Goal: Information Seeking & Learning: Check status

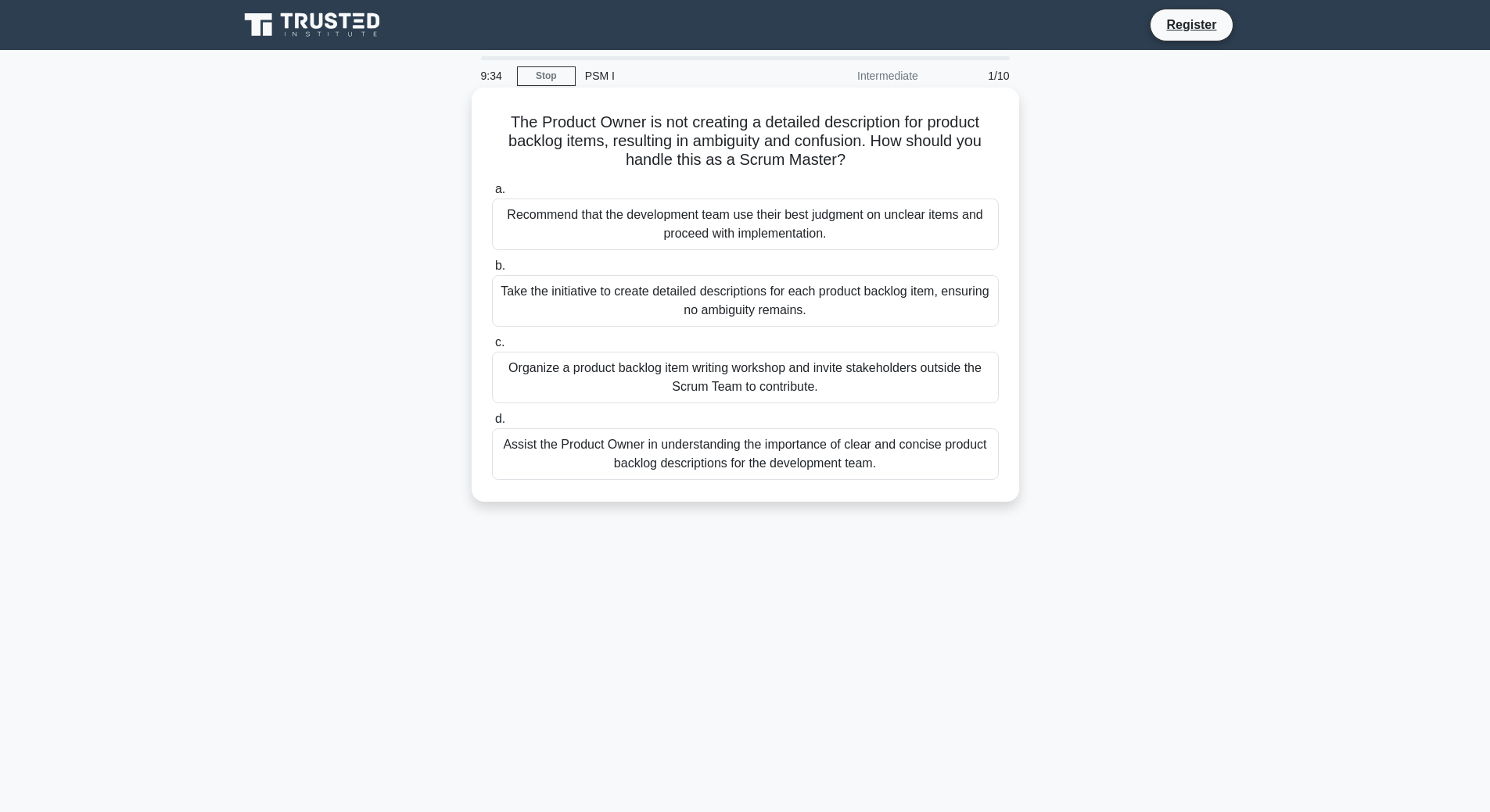
click at [933, 461] on div "Assist the Product Owner in understanding the importance of clear and concise p…" at bounding box center [745, 454] width 507 height 51
click at [492, 424] on input "d. Assist the Product Owner in understanding the importance of clear and concis…" at bounding box center [492, 419] width 0 height 10
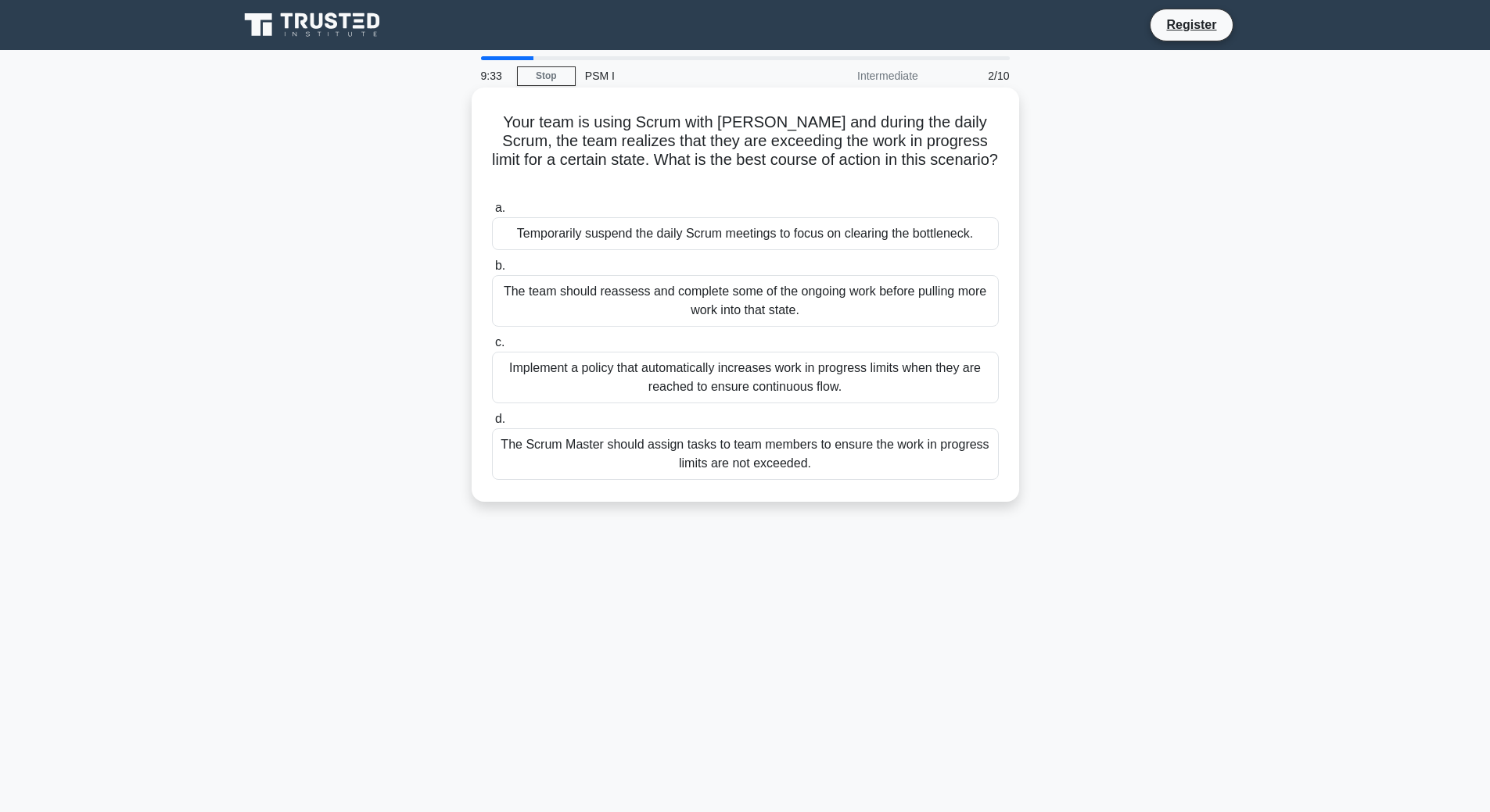
click at [896, 444] on div "The Scrum Master should assign tasks to team members to ensure the work in prog…" at bounding box center [745, 454] width 507 height 51
click at [492, 424] on input "d. The Scrum Master should assign tasks to team members to ensure the work in p…" at bounding box center [492, 419] width 0 height 10
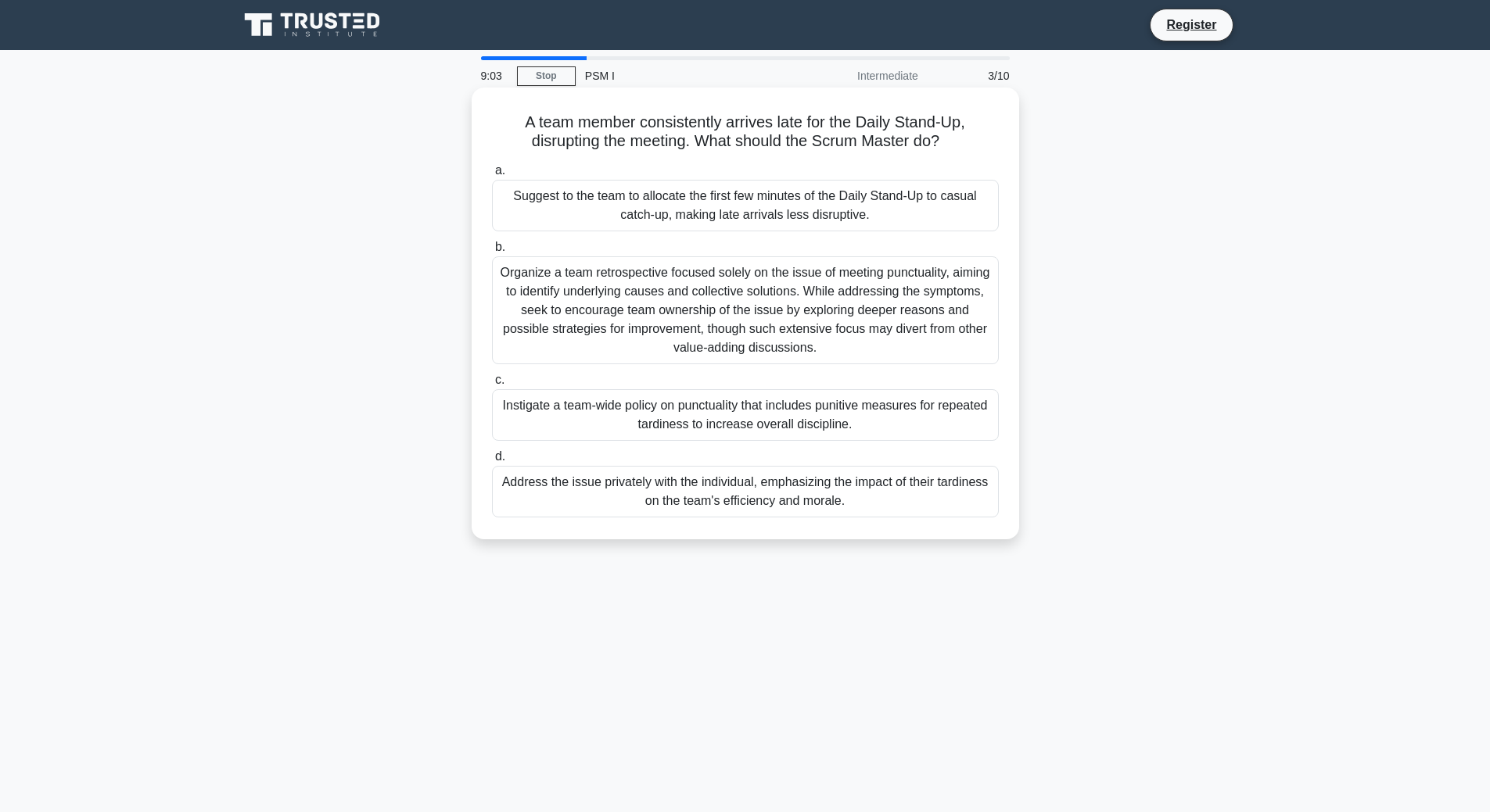
click at [891, 498] on div "Address the issue privately with the individual, emphasizing the impact of thei…" at bounding box center [745, 492] width 507 height 51
click at [492, 462] on input "d. Address the issue privately with the individual, emphasizing the impact of t…" at bounding box center [492, 457] width 0 height 10
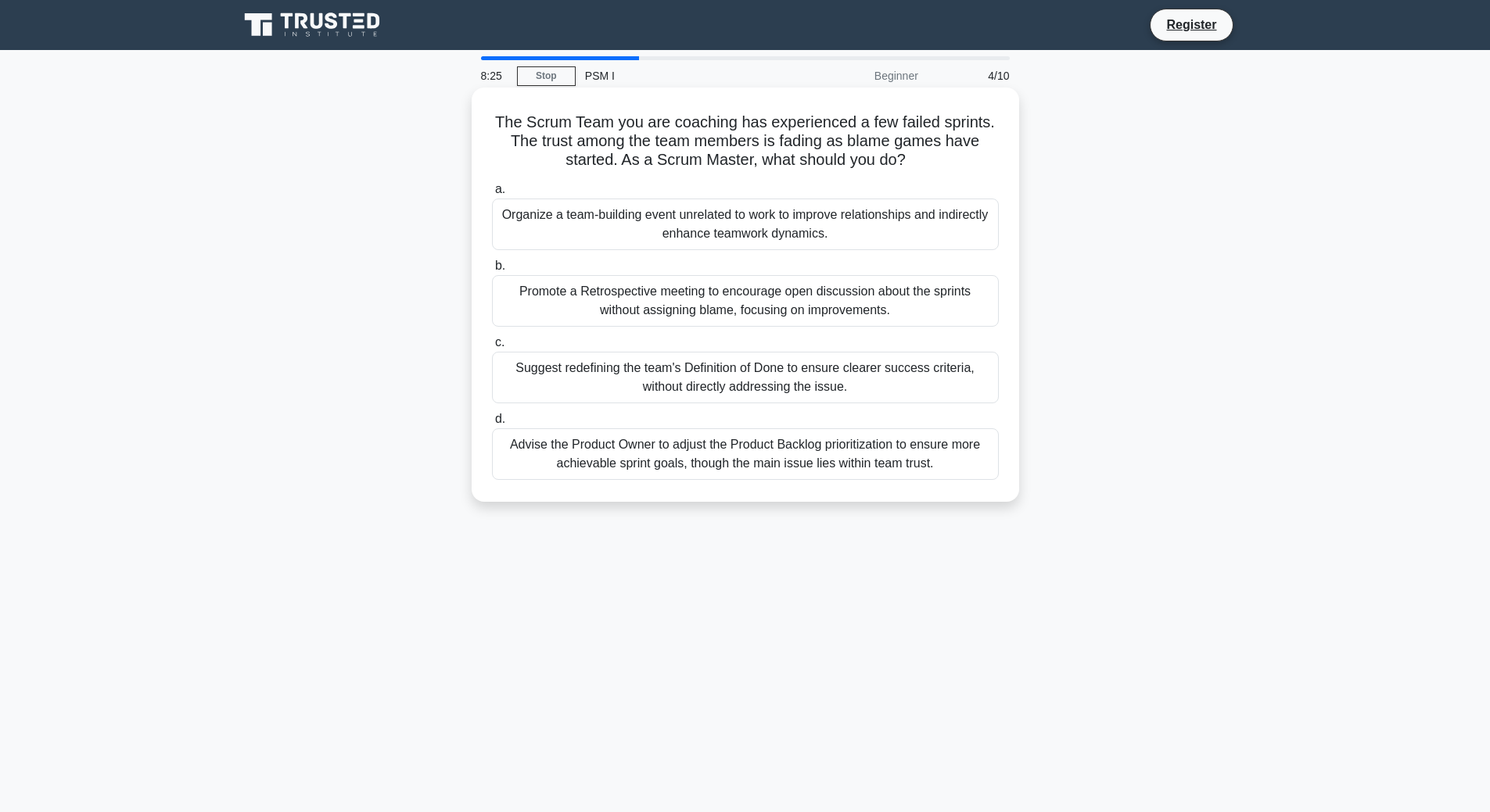
click at [643, 231] on div "Organize a team-building event unrelated to work to improve relationships and i…" at bounding box center [745, 225] width 507 height 51
click at [492, 194] on input "a. Organize a team-building event unrelated to work to improve relationships an…" at bounding box center [492, 189] width 0 height 10
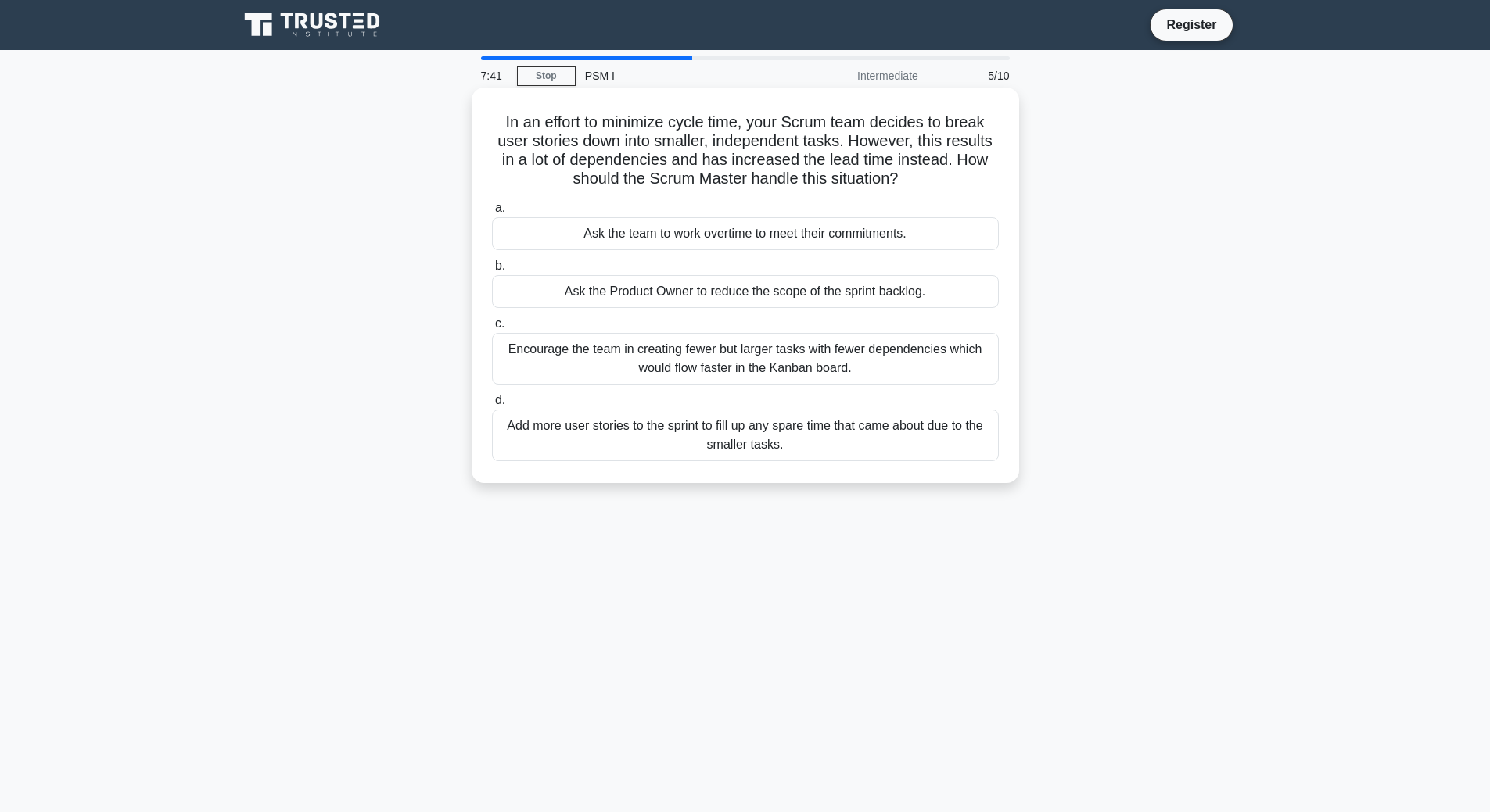
click at [825, 441] on div "Add more user stories to the sprint to fill up any spare time that came about d…" at bounding box center [745, 435] width 507 height 51
click at [492, 406] on input "d. Add more user stories to the sprint to fill up any spare time that came abou…" at bounding box center [492, 400] width 0 height 10
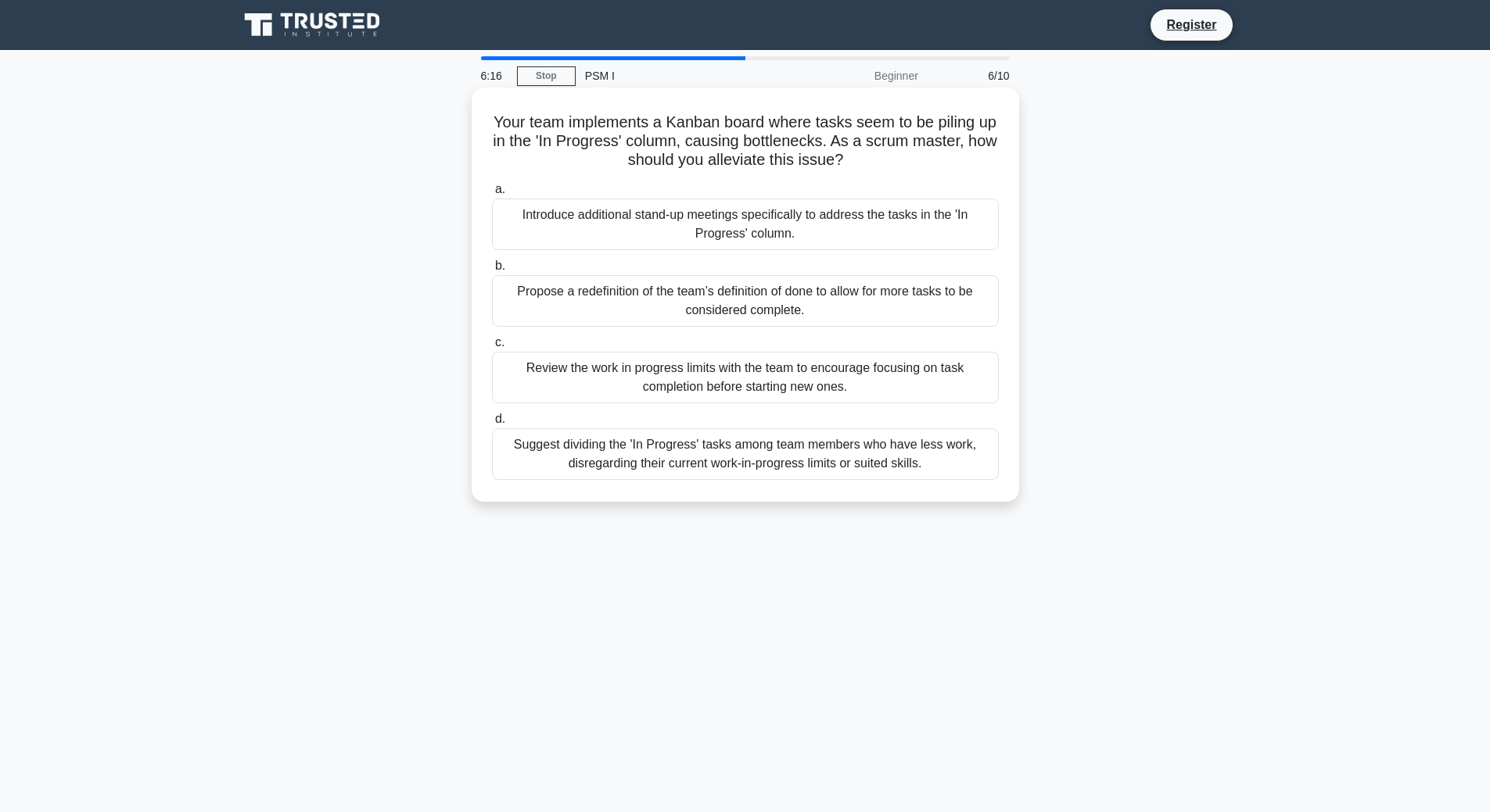
click at [913, 453] on div "Suggest dividing the 'In Progress' tasks among team members who have less work,…" at bounding box center [745, 454] width 507 height 51
click at [492, 424] on input "d. Suggest dividing the 'In Progress' tasks among team members who have less wo…" at bounding box center [492, 419] width 0 height 10
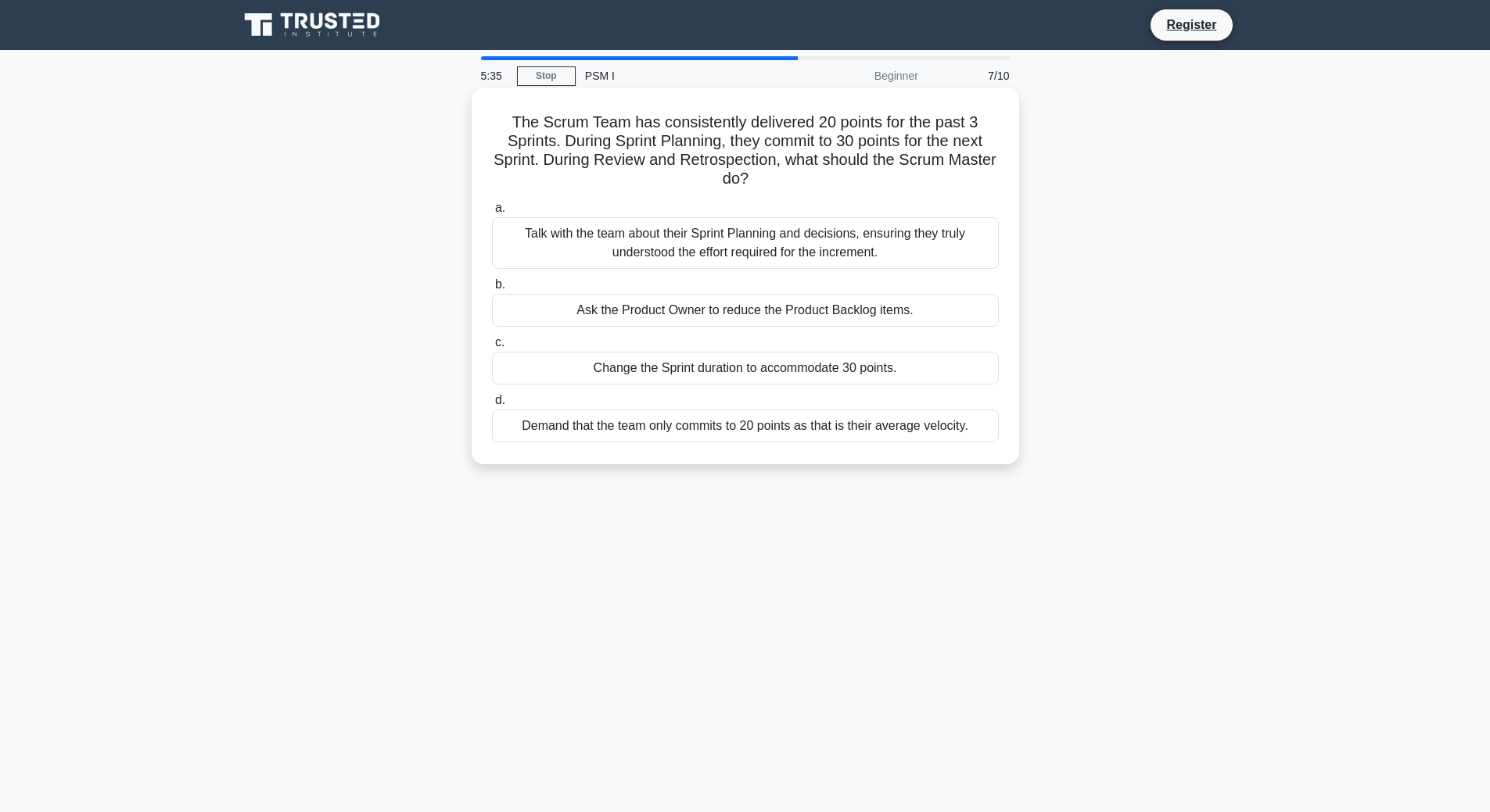
click at [972, 434] on div "Demand that the team only commits to 20 points as that is their average velocit…" at bounding box center [745, 425] width 507 height 33
click at [492, 406] on input "d. Demand that the team only commits to 20 points as that is their average velo…" at bounding box center [492, 400] width 0 height 10
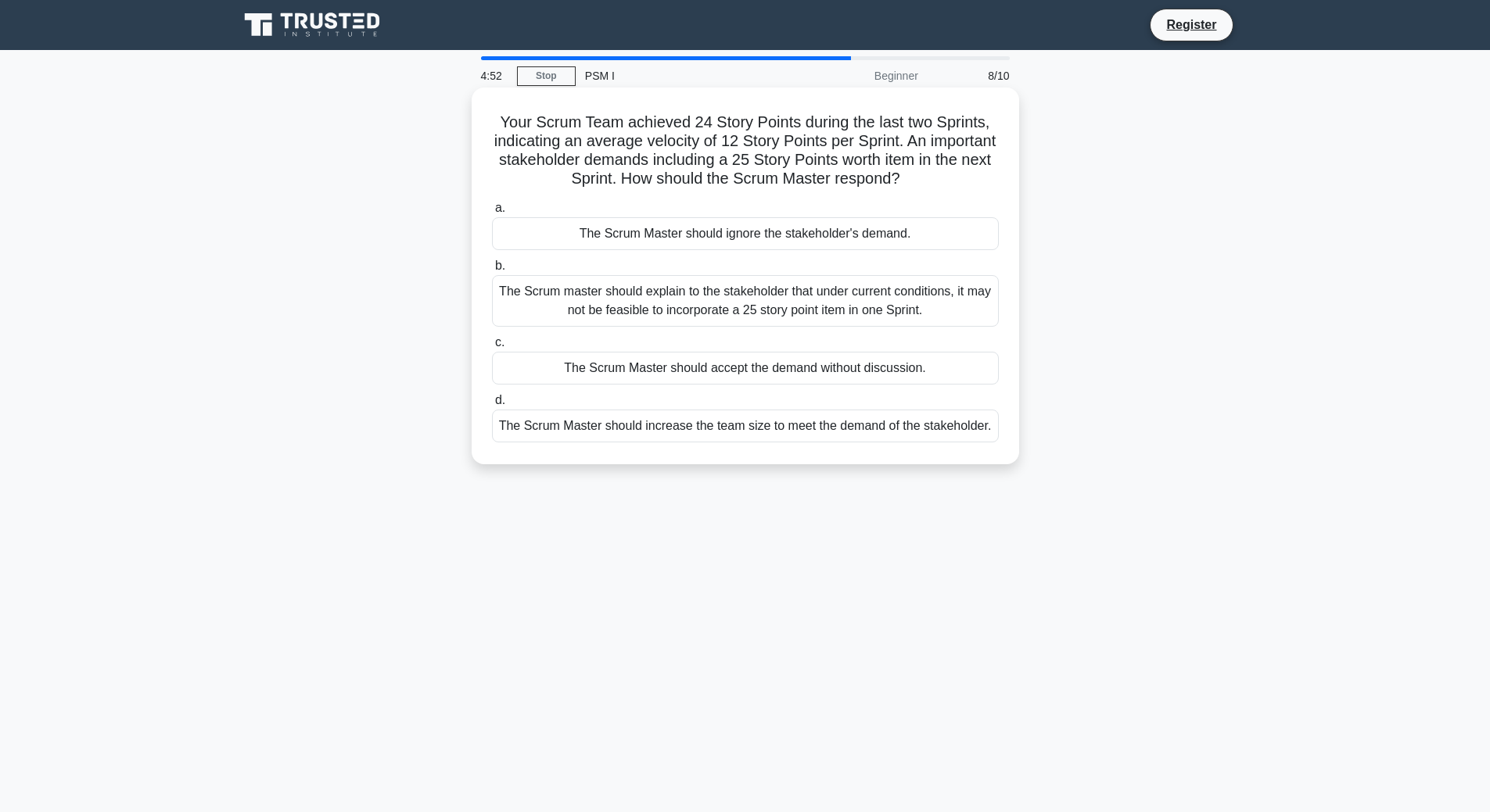
click at [931, 304] on div "The Scrum master should explain to the stakeholder that under current condition…" at bounding box center [745, 300] width 507 height 51
click at [492, 271] on input "b. The Scrum master should explain to the stakeholder that under current condit…" at bounding box center [492, 266] width 0 height 10
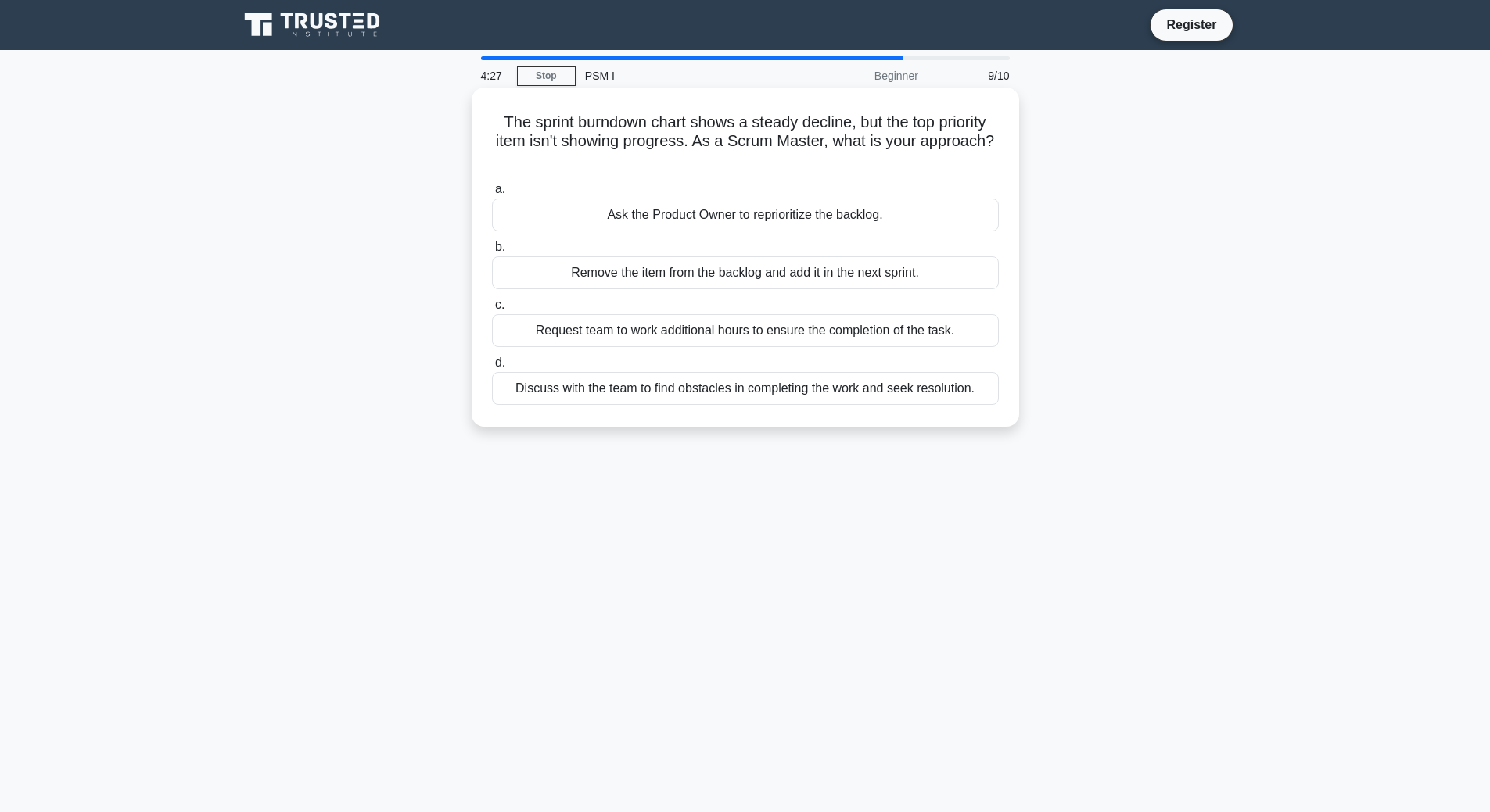
click at [902, 395] on div "Discuss with the team to find obstacles in completing the work and seek resolut…" at bounding box center [745, 388] width 507 height 33
click at [492, 369] on input "d. Discuss with the team to find obstacles in completing the work and seek reso…" at bounding box center [492, 363] width 0 height 10
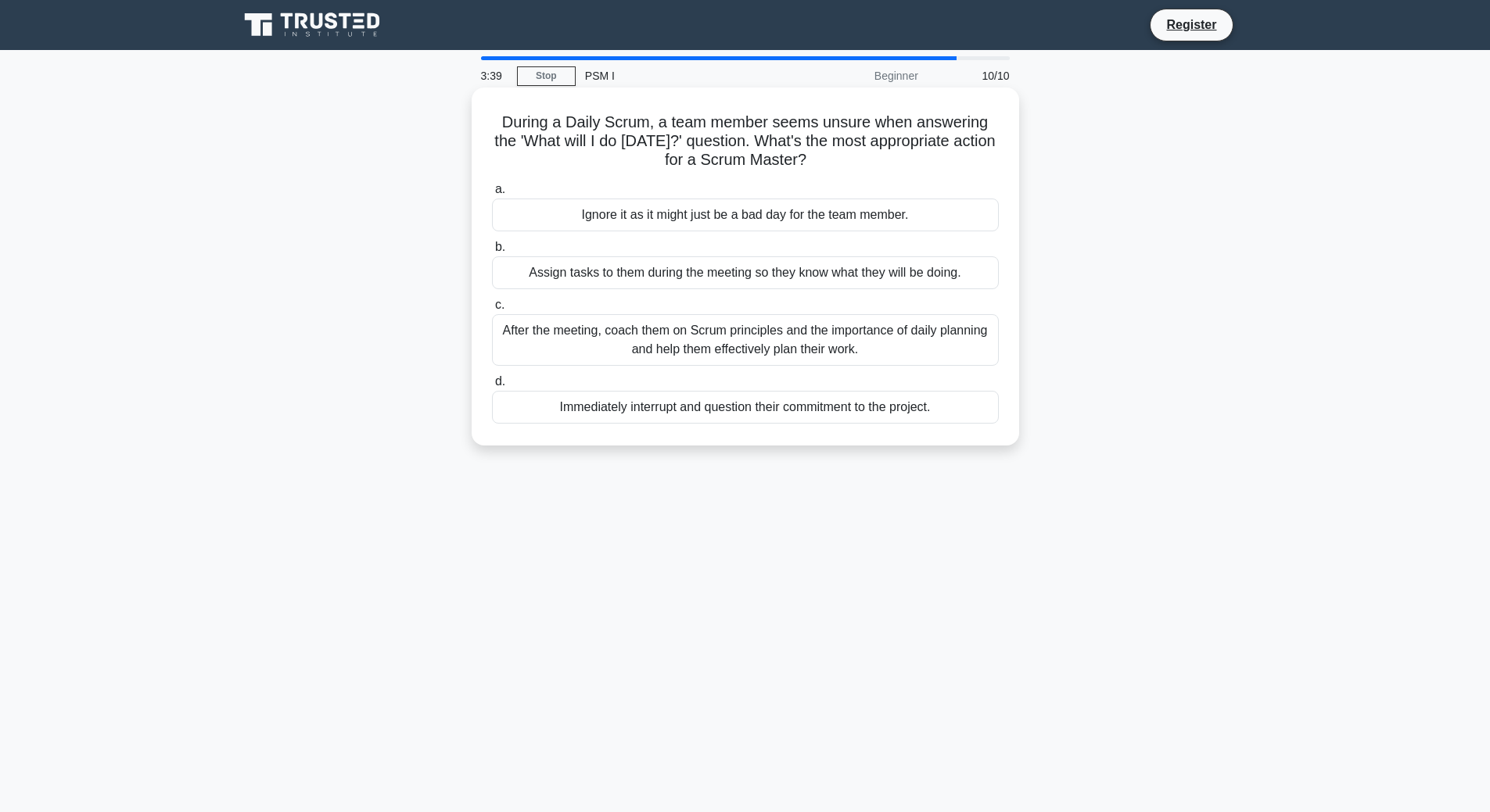
click at [915, 359] on div "After the meeting, coach them on Scrum principles and the importance of daily p…" at bounding box center [745, 340] width 507 height 51
click at [492, 311] on input "c. After the meeting, coach them on Scrum principles and the importance of dail…" at bounding box center [492, 305] width 0 height 10
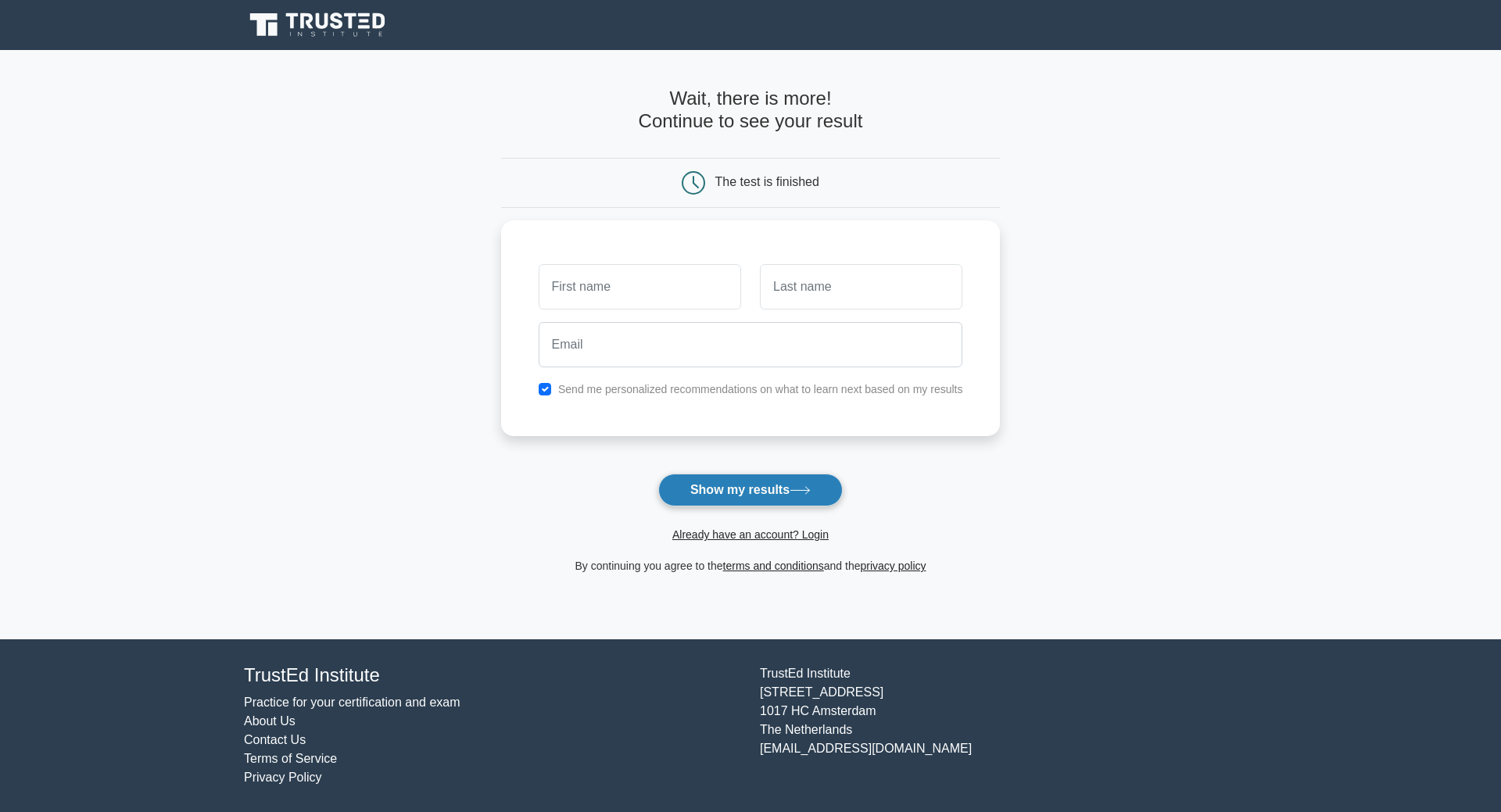
click at [729, 485] on button "Show my results" at bounding box center [750, 490] width 185 height 33
click at [640, 282] on input "text" at bounding box center [640, 283] width 203 height 45
click at [761, 291] on input "text" at bounding box center [861, 283] width 203 height 45
drag, startPoint x: 859, startPoint y: 293, endPoint x: 832, endPoint y: 294, distance: 27.0
click at [832, 294] on input "text" at bounding box center [861, 283] width 203 height 45
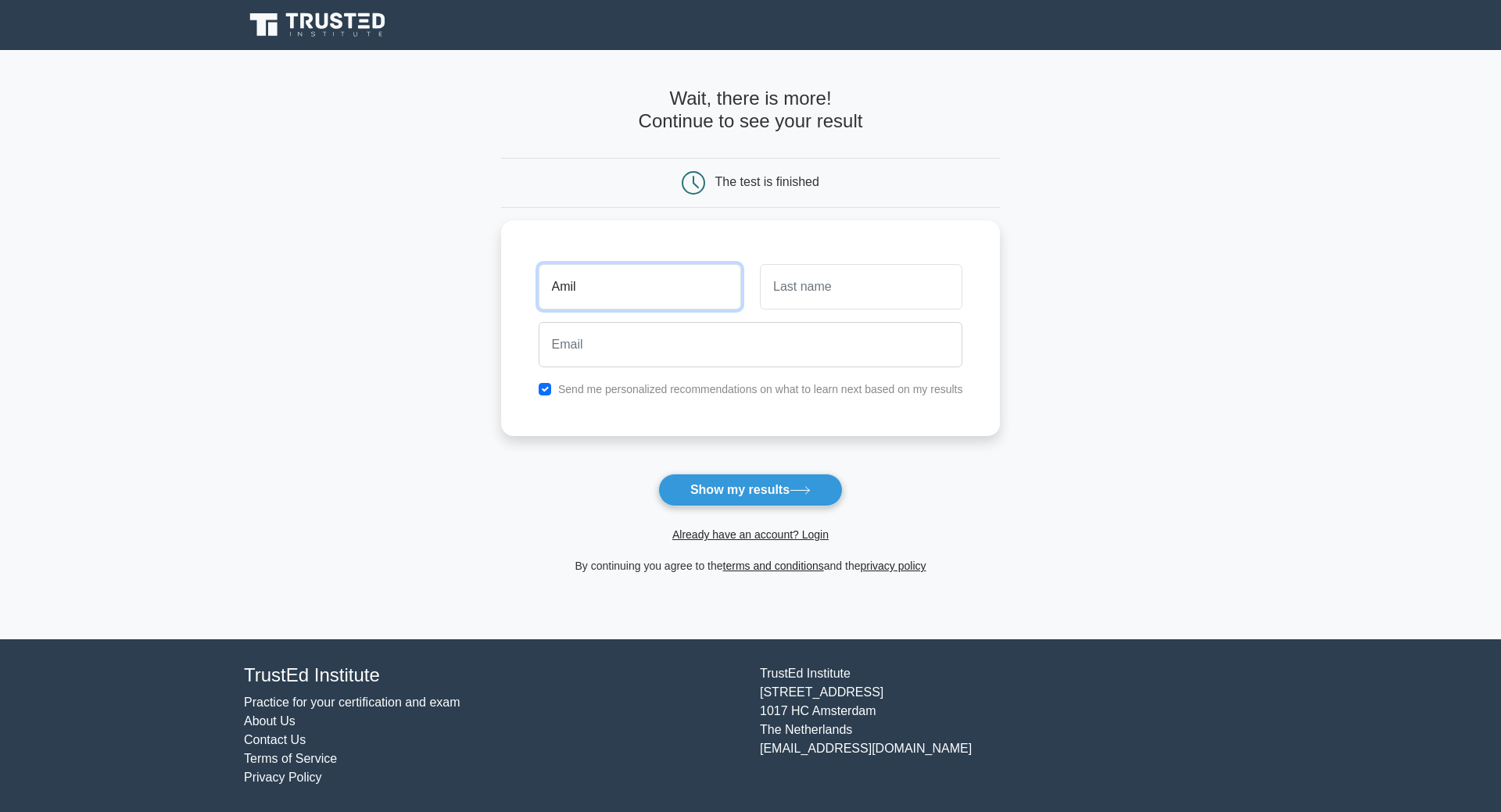
drag, startPoint x: 647, startPoint y: 291, endPoint x: 487, endPoint y: 309, distance: 161.0
click at [487, 309] on main "Wait, there is more! Continue to see your result The test is finished Amil" at bounding box center [750, 345] width 1501 height 589
type input "alex"
click at [797, 281] on input "text" at bounding box center [861, 283] width 203 height 45
type input "taylor"
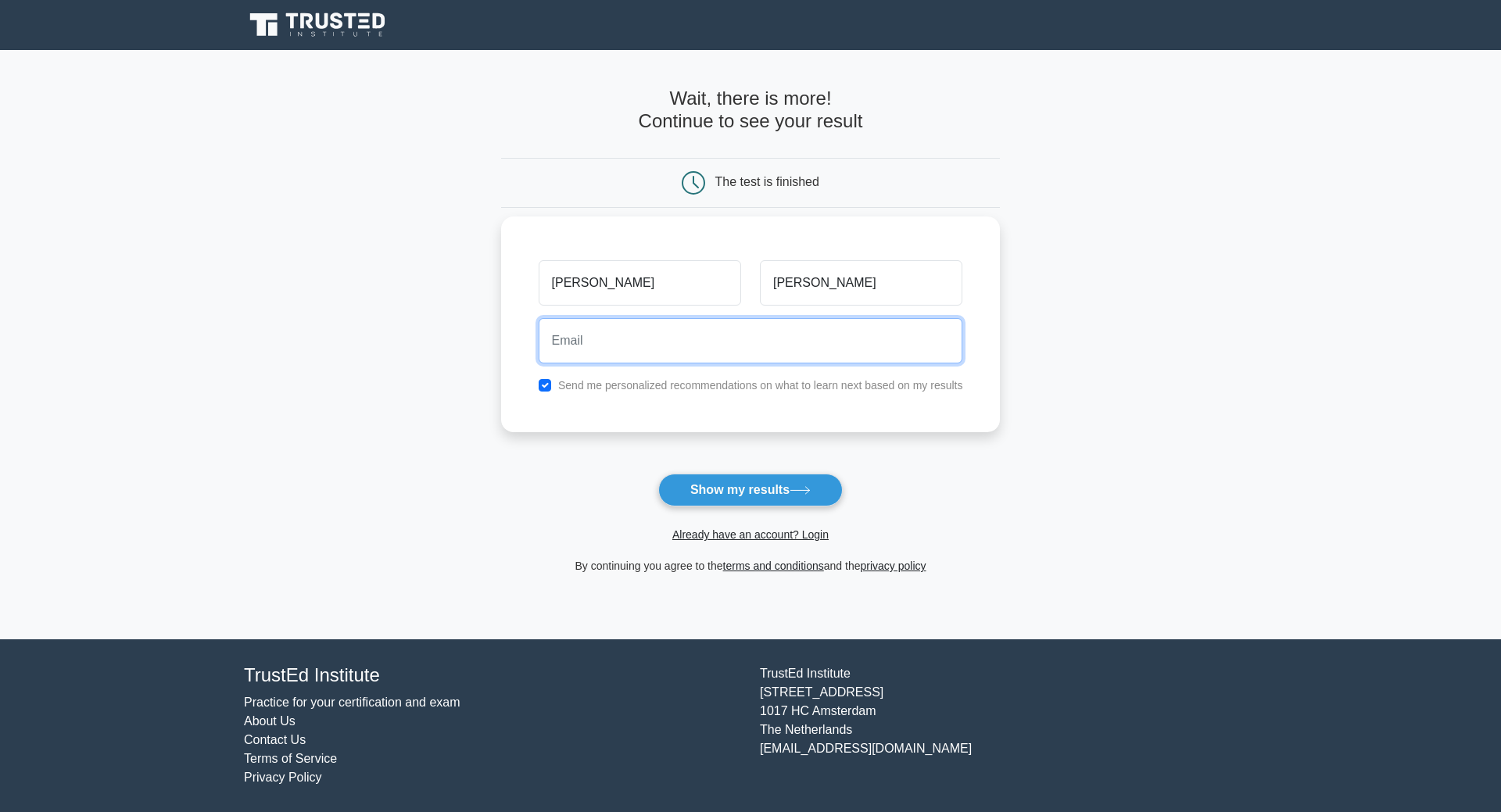
click at [735, 351] on input "email" at bounding box center [750, 341] width 425 height 45
type input "mammedov@mail.ru"
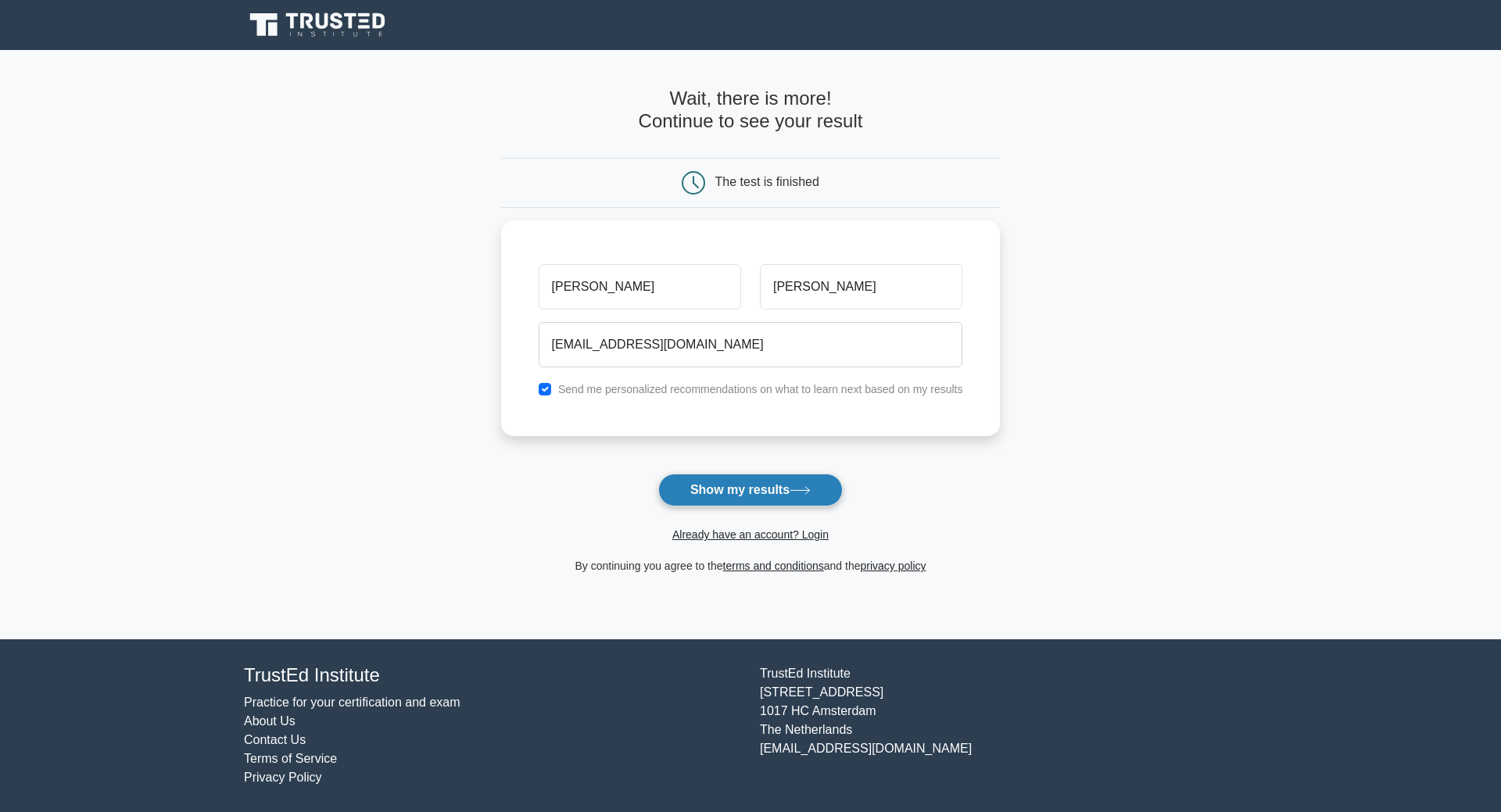
click at [768, 480] on button "Show my results" at bounding box center [750, 490] width 185 height 33
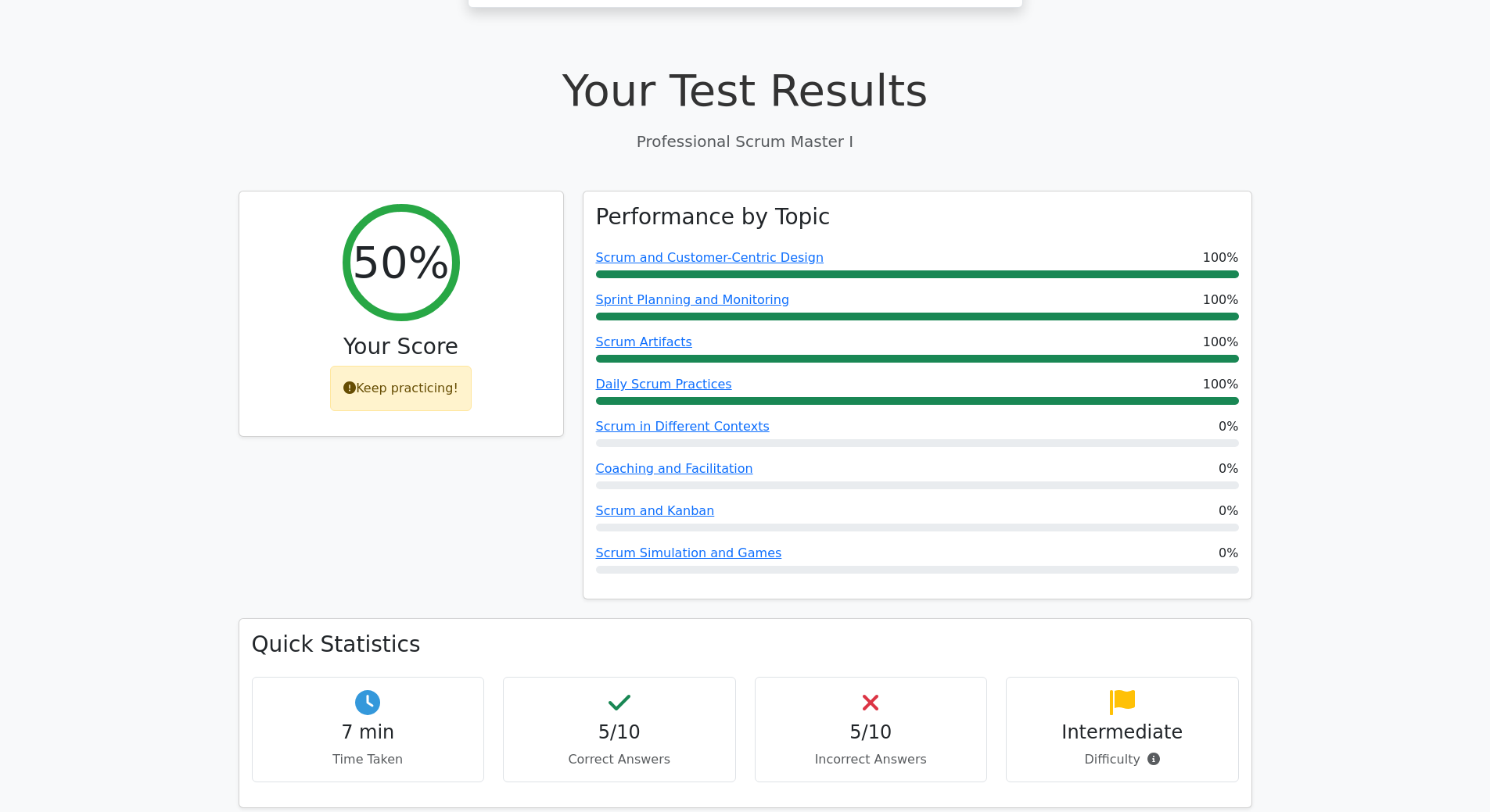
scroll to position [469, 0]
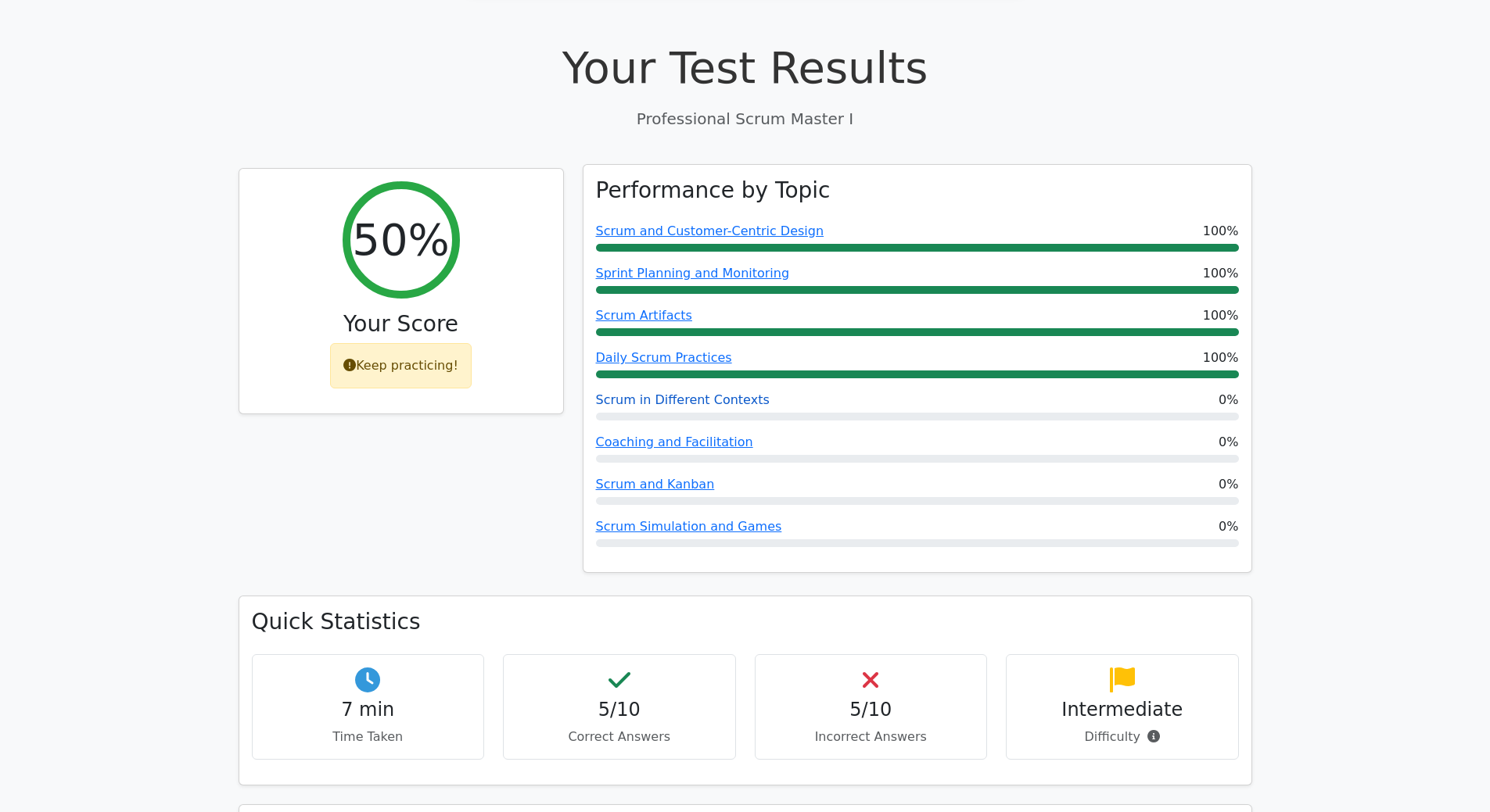
click at [707, 392] on link "Scrum in Different Contexts" at bounding box center [682, 400] width 173 height 15
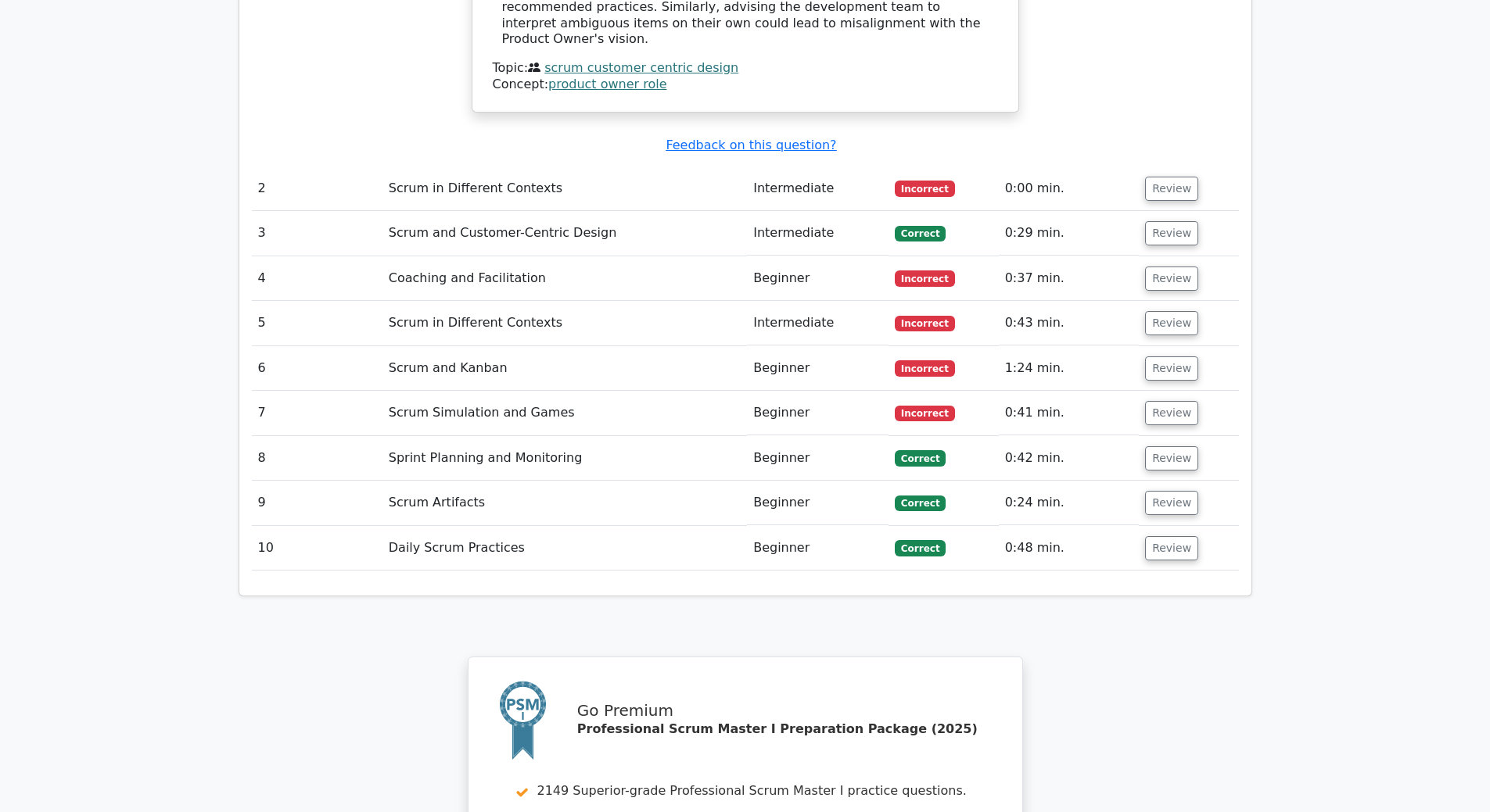
scroll to position [1449, 0]
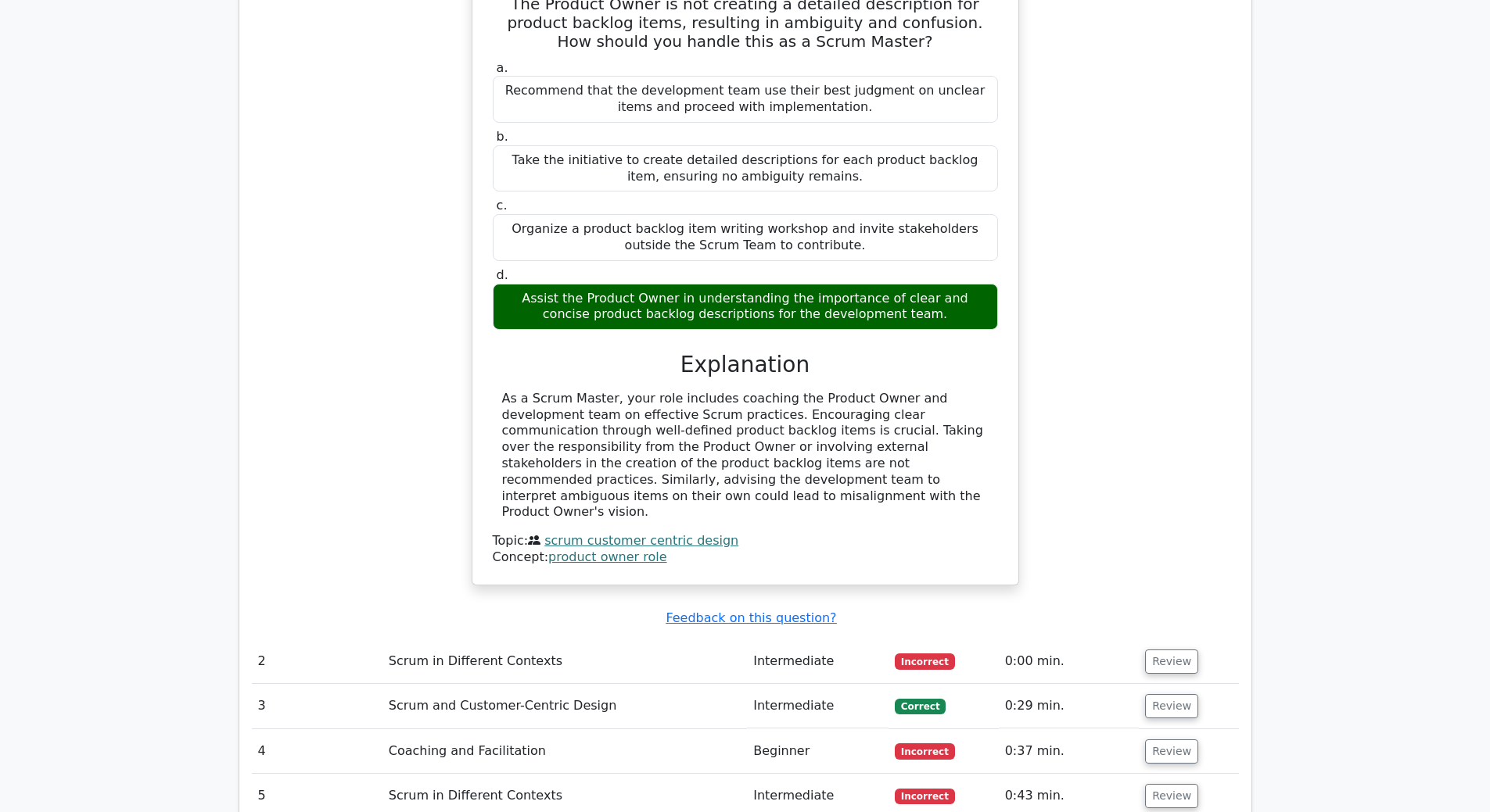
click at [438, 640] on td "Scrum in Different Contexts" at bounding box center [564, 661] width 364 height 45
click at [1154, 640] on td "Review" at bounding box center [1188, 661] width 100 height 45
click at [1160, 650] on button "Review" at bounding box center [1172, 662] width 53 height 25
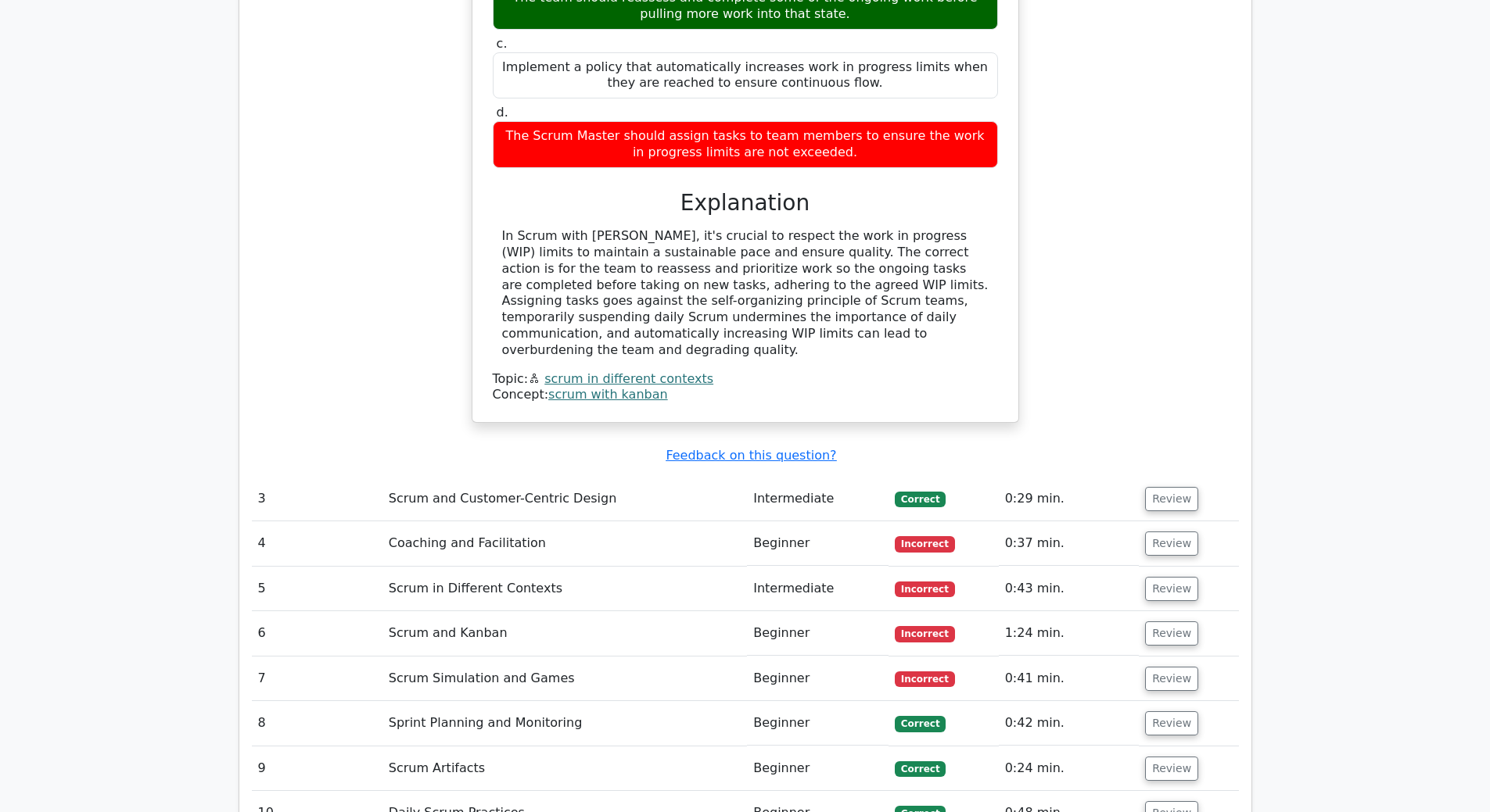
scroll to position [2387, 0]
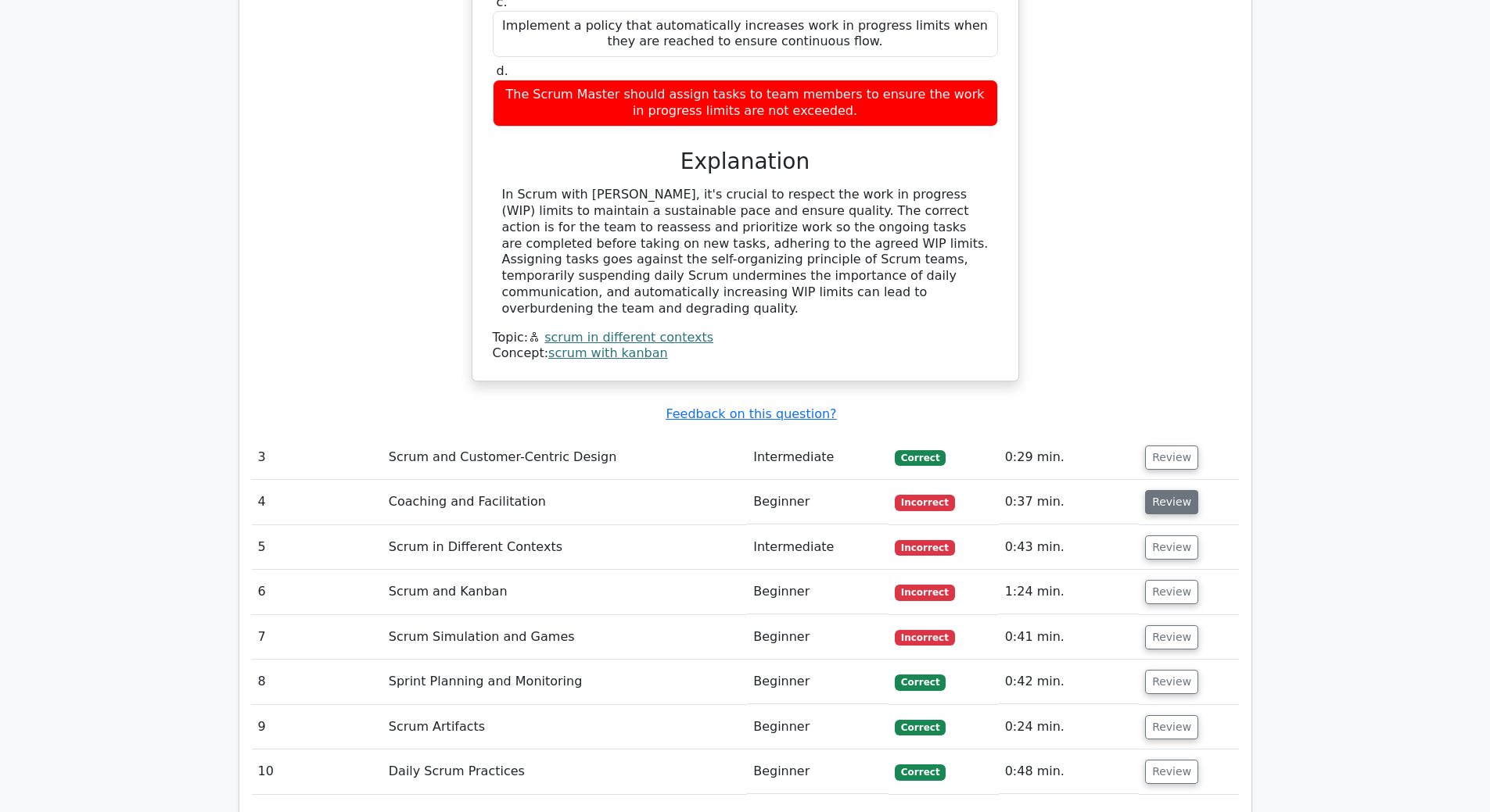
click at [1172, 490] on button "Review" at bounding box center [1172, 502] width 53 height 25
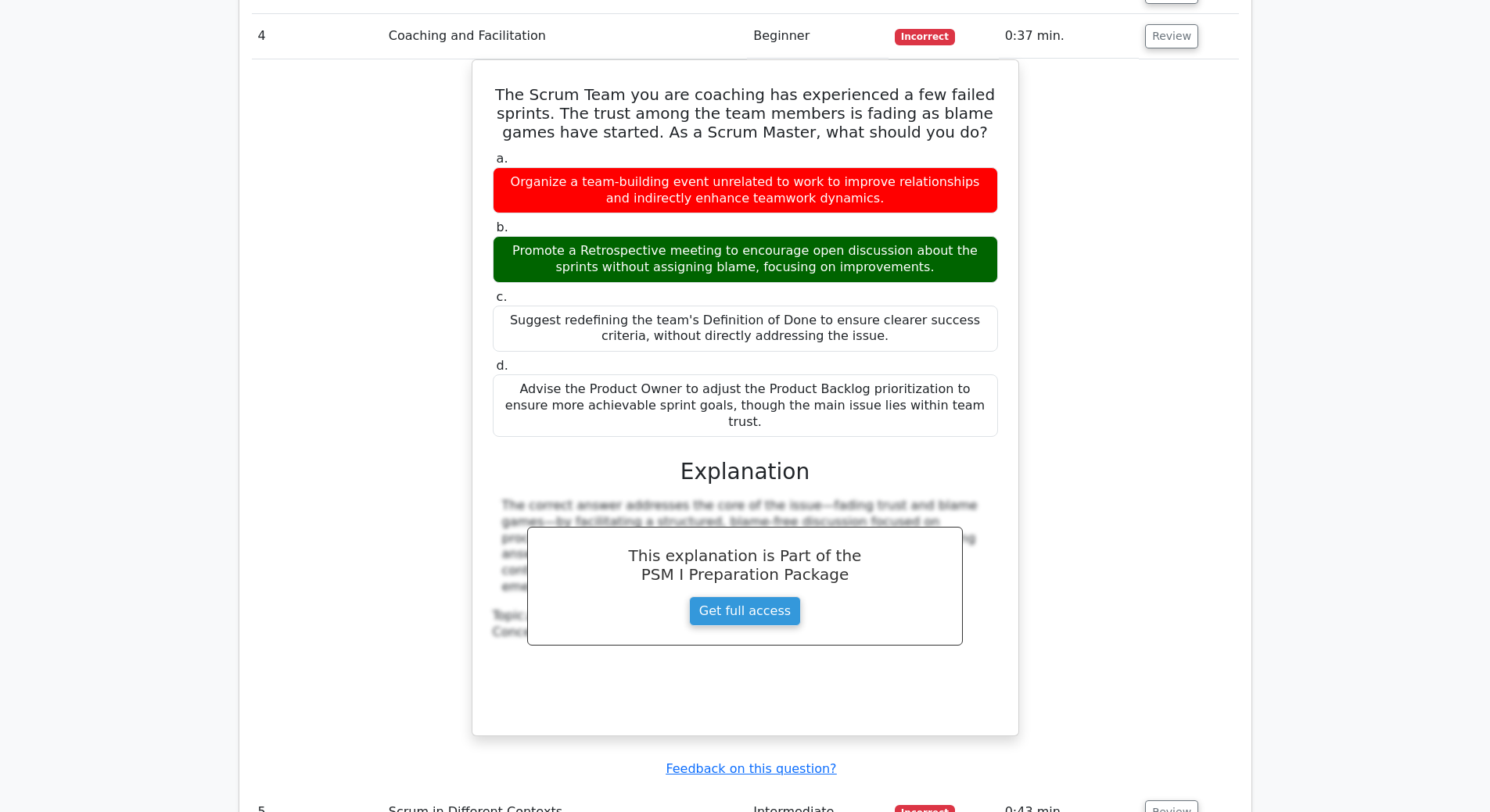
scroll to position [3090, 0]
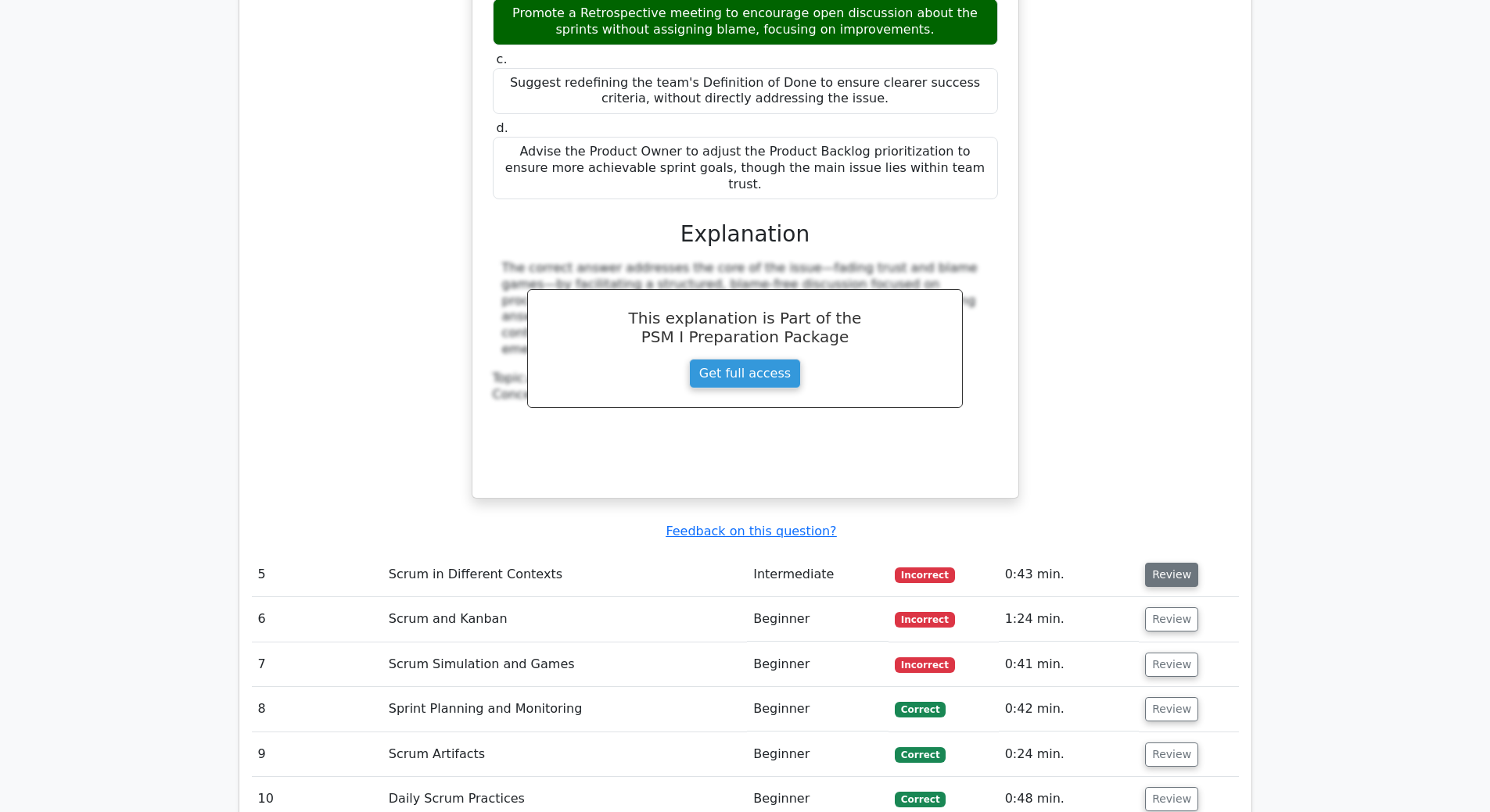
click at [1169, 563] on button "Review" at bounding box center [1172, 575] width 53 height 25
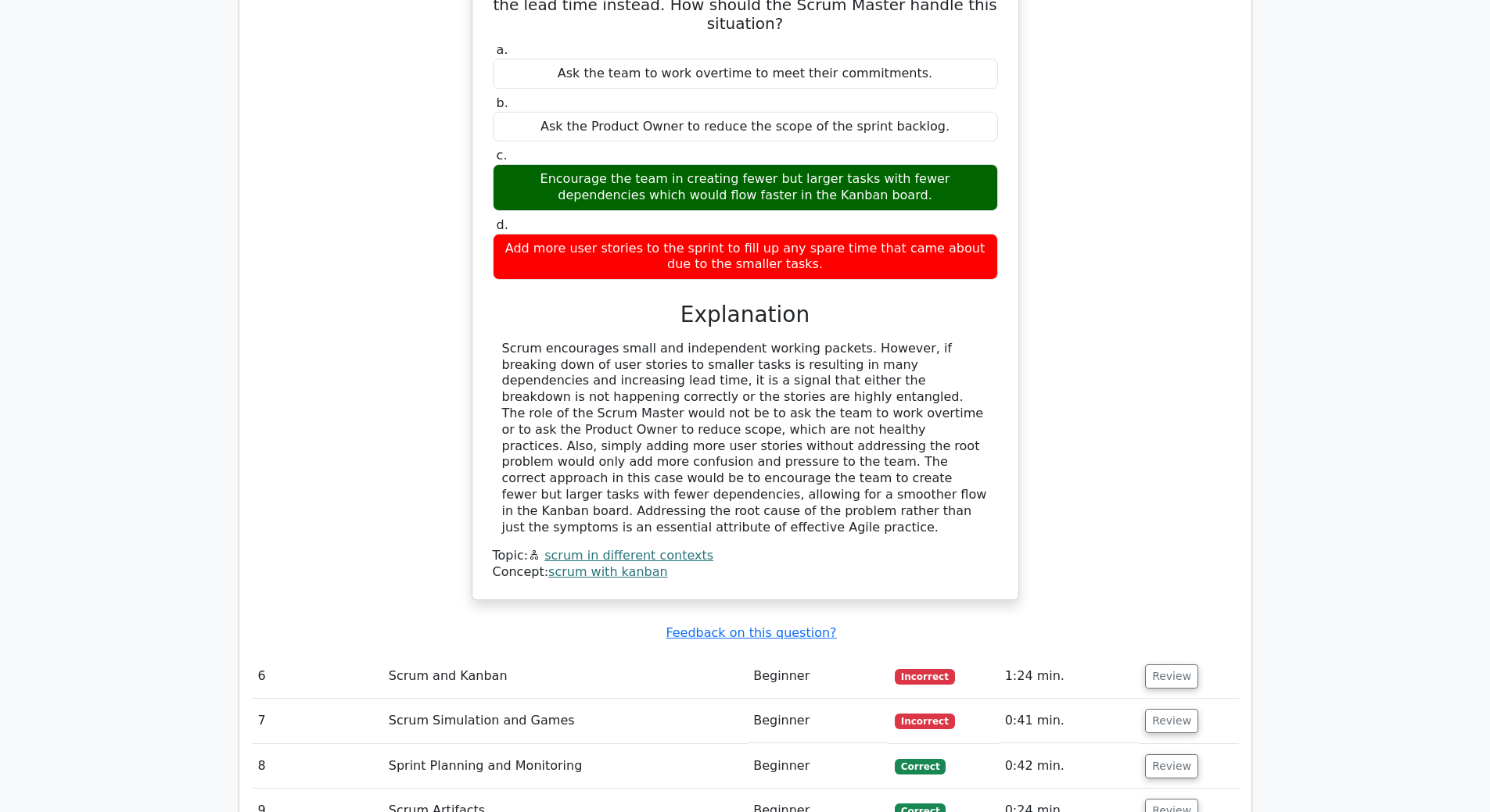
scroll to position [3794, 0]
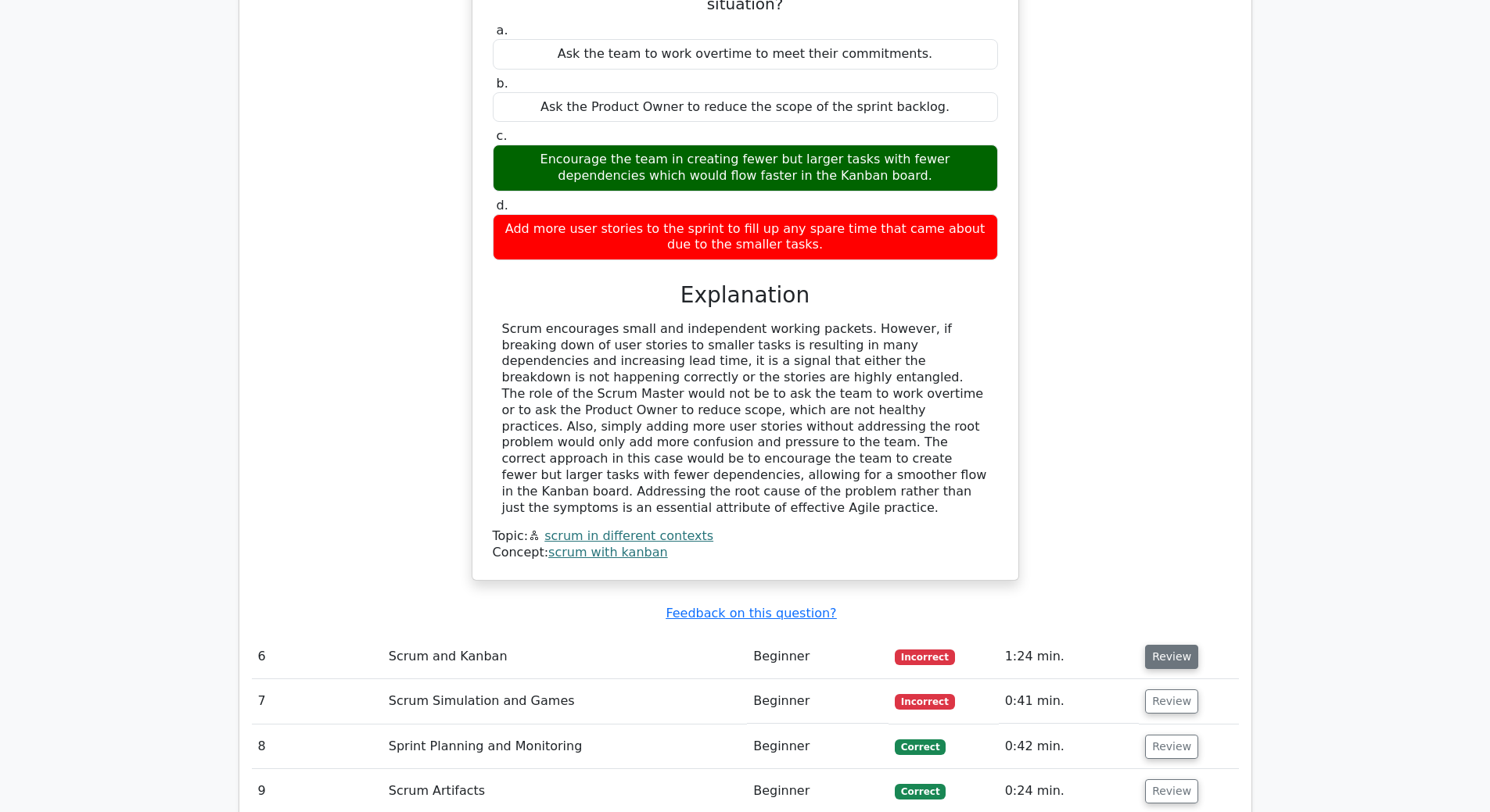
click at [1179, 645] on button "Review" at bounding box center [1172, 658] width 53 height 25
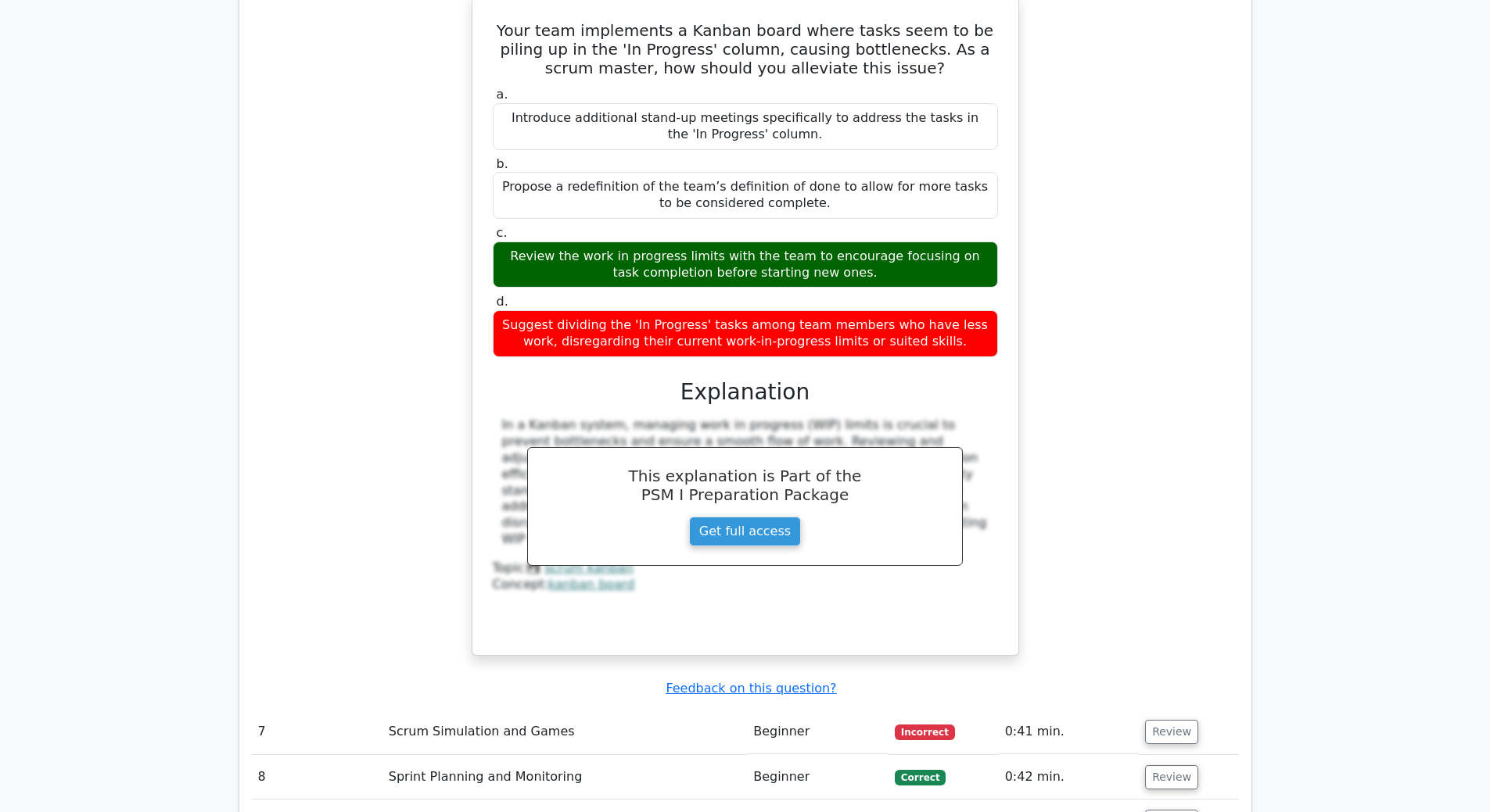
scroll to position [4732, 0]
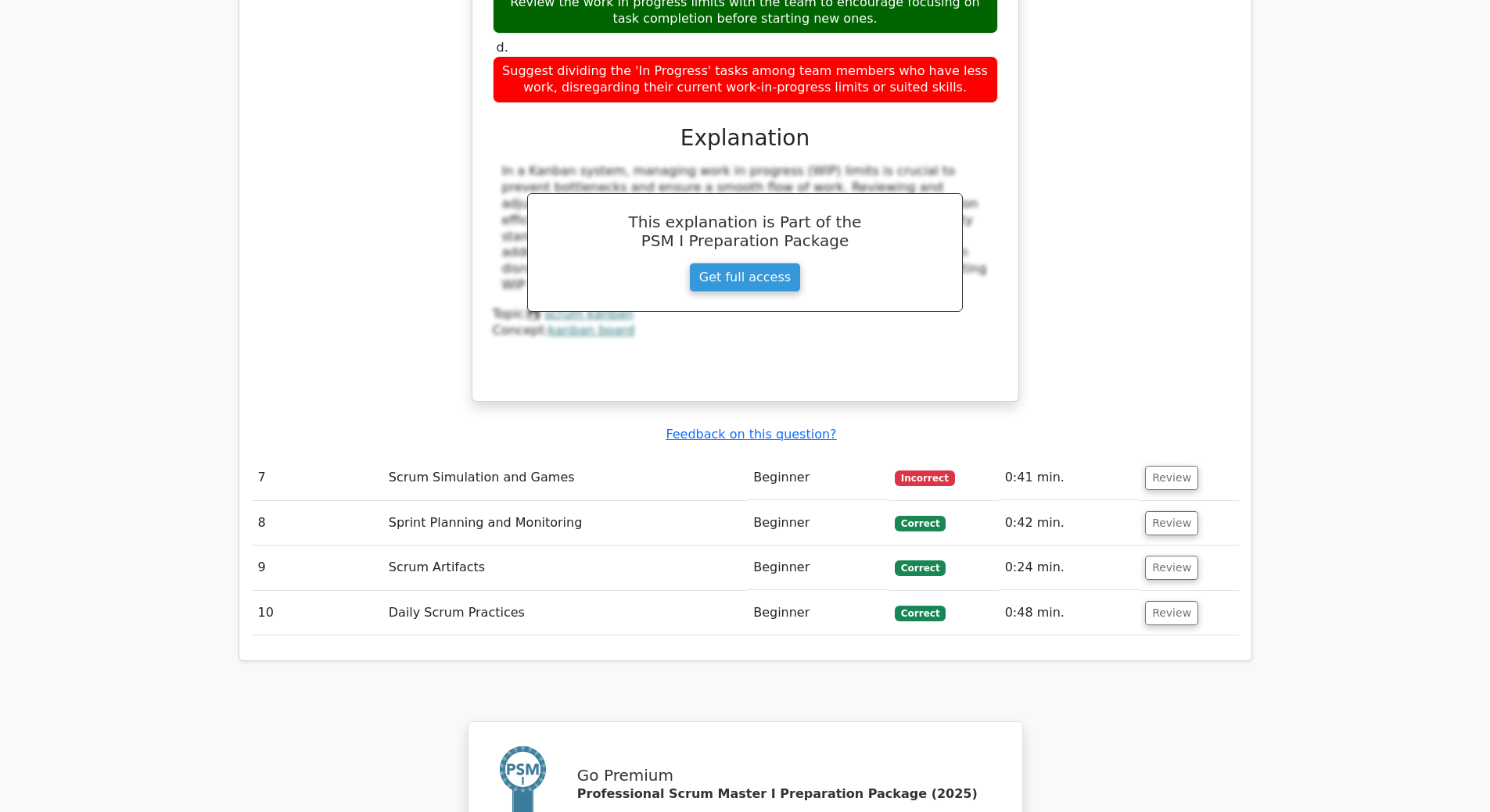
click at [1138, 456] on td "Review" at bounding box center [1188, 478] width 100 height 45
click at [1151, 466] on button "Review" at bounding box center [1172, 478] width 53 height 25
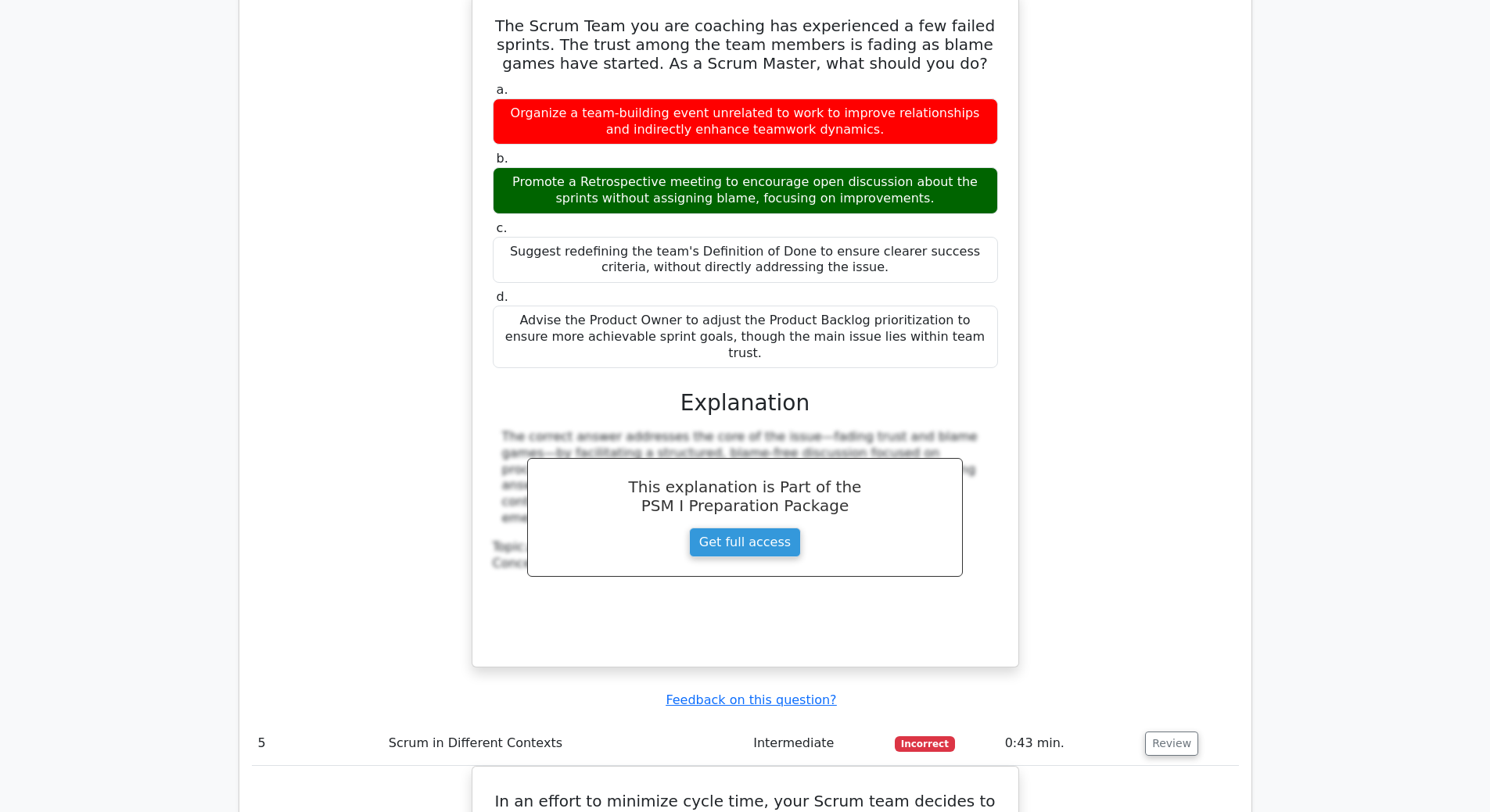
scroll to position [1918, 0]
